Goal: Obtain resource: Obtain resource

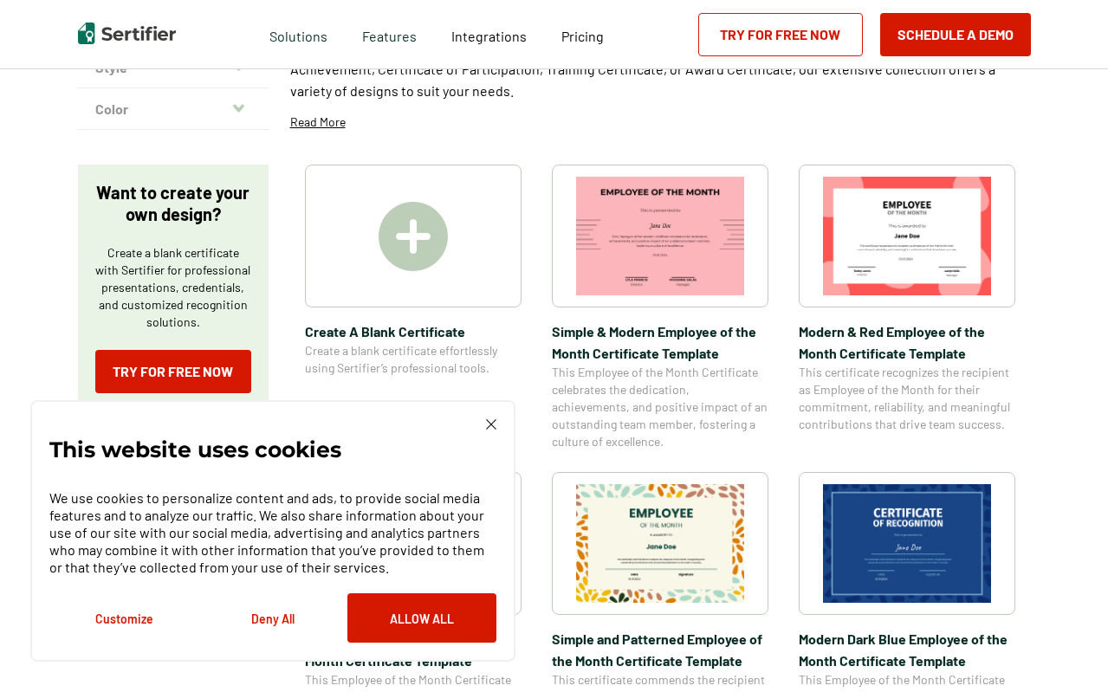
scroll to position [221, 0]
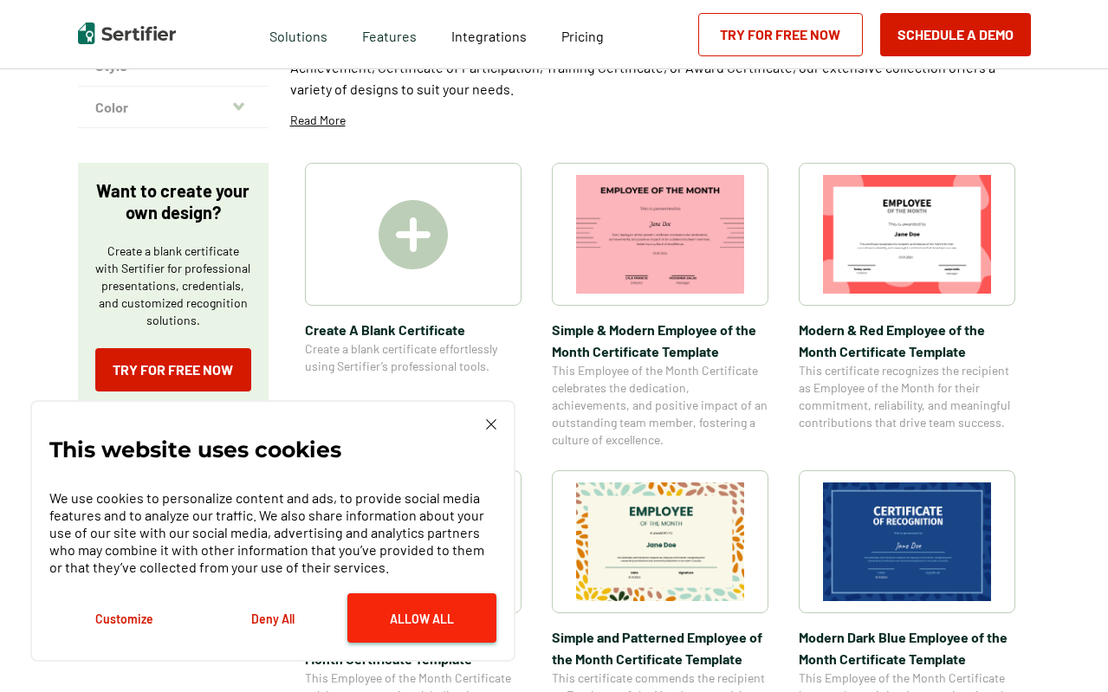
click at [366, 614] on button "Allow All" at bounding box center [421, 617] width 149 height 49
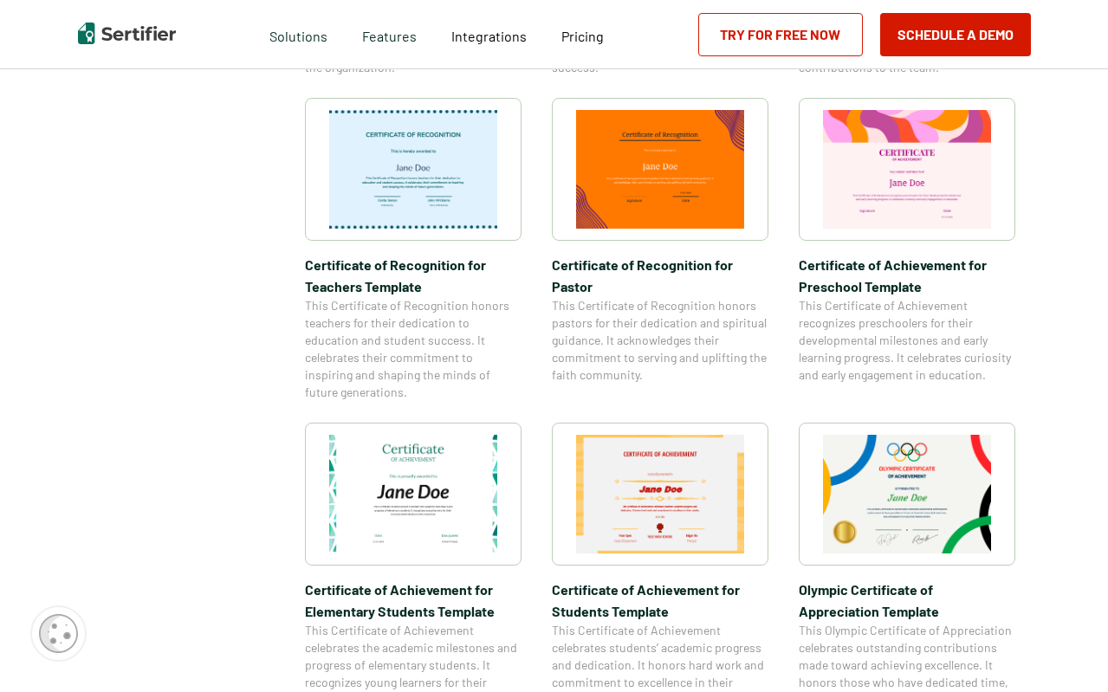
scroll to position [907, 0]
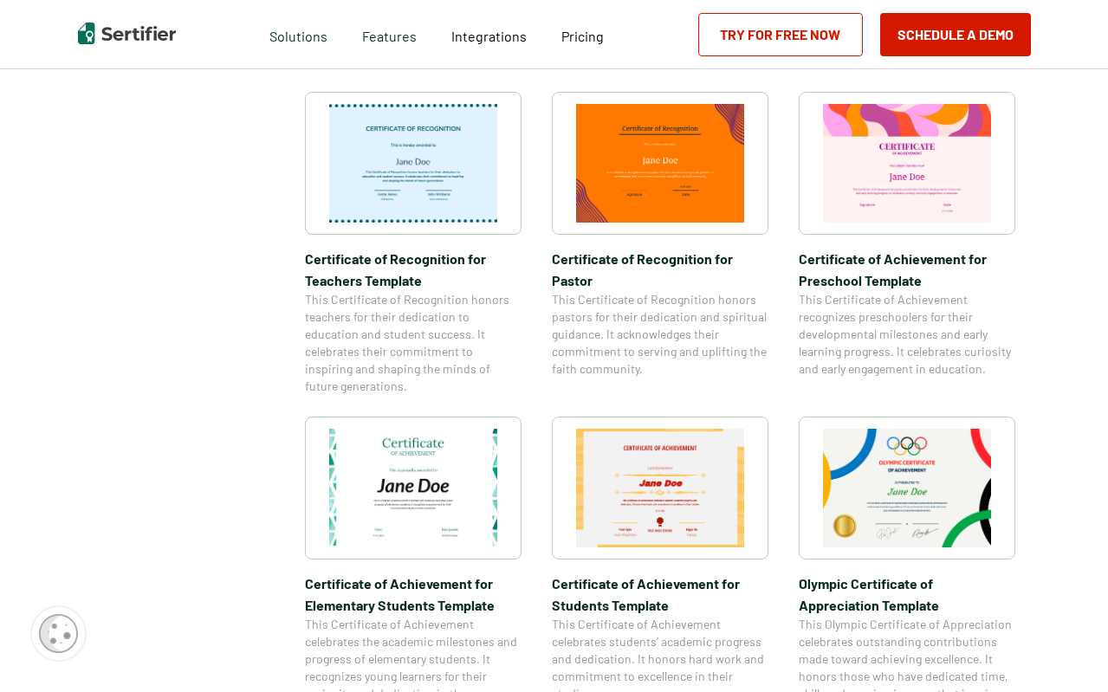
click at [439, 257] on span "Certificate of Recognition for Teachers Template" at bounding box center [413, 269] width 217 height 43
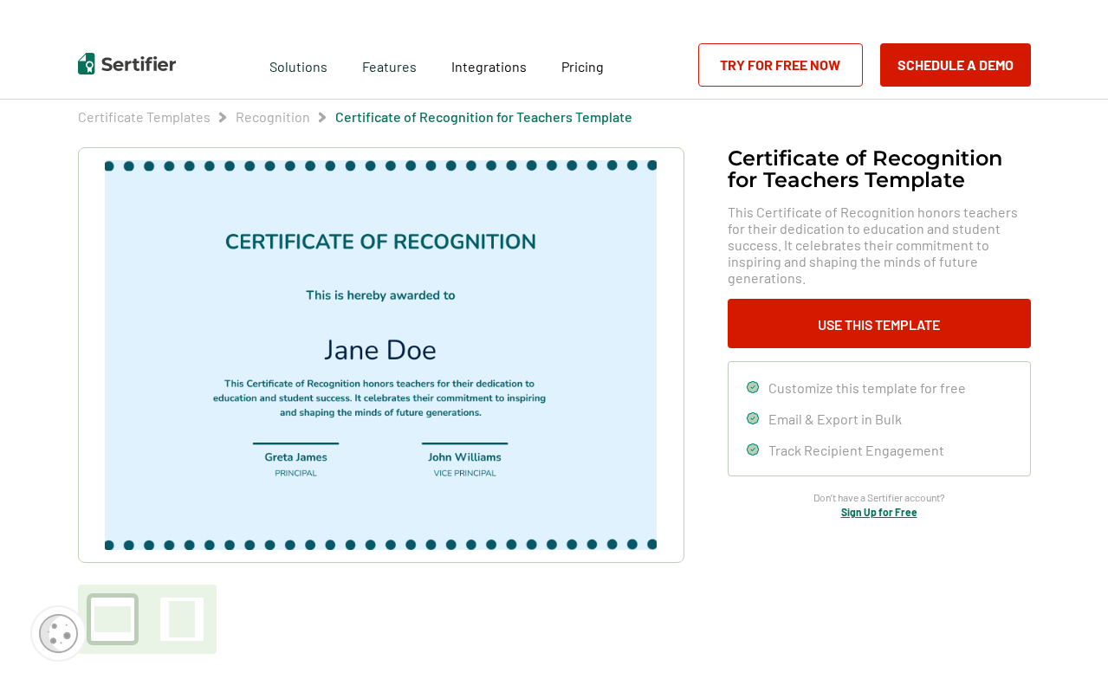
scroll to position [56, 0]
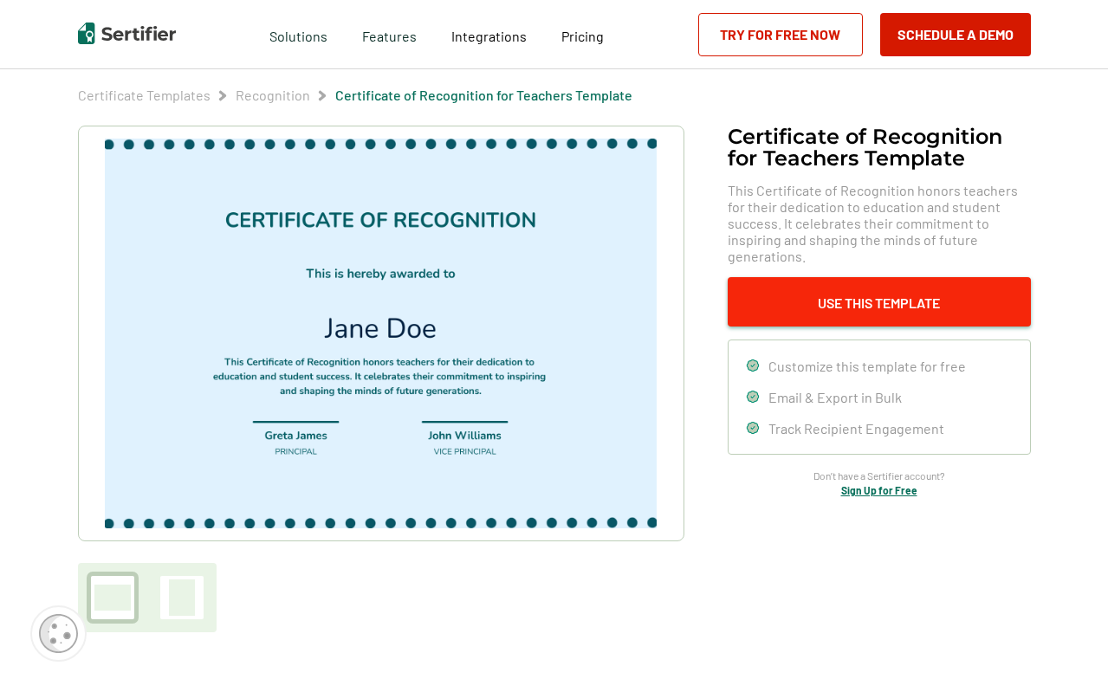
click at [758, 283] on button "Use This Template" at bounding box center [879, 301] width 303 height 49
